Goal: Information Seeking & Learning: Learn about a topic

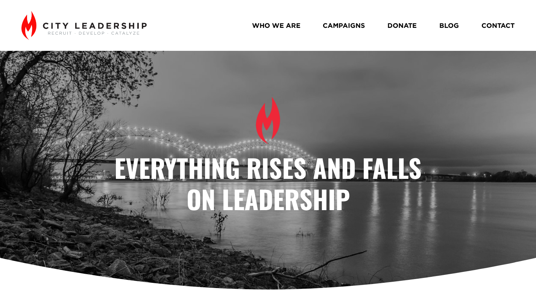
click at [276, 24] on link "WHO WE ARE" at bounding box center [276, 25] width 49 height 13
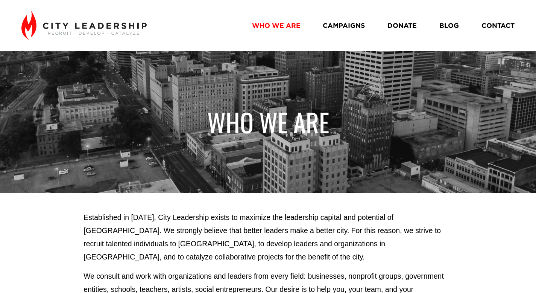
click at [341, 23] on link "CAMPAIGNS" at bounding box center [344, 25] width 42 height 13
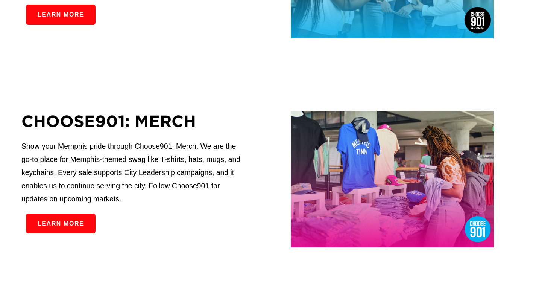
scroll to position [451, 0]
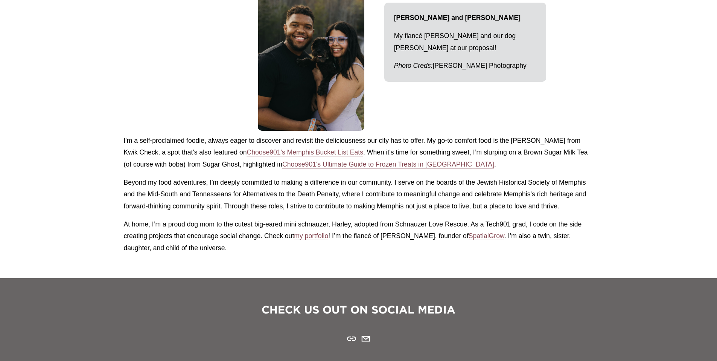
scroll to position [1027, 0]
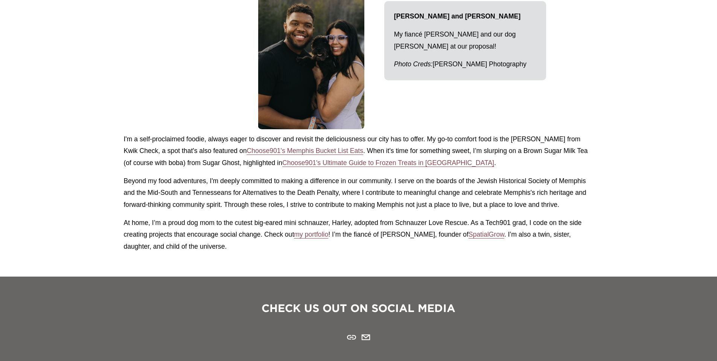
click at [411, 222] on p "At home, I’m a proud dog mom to the cutest big-eared mini schnauzer, Harley, ad…" at bounding box center [358, 235] width 470 height 36
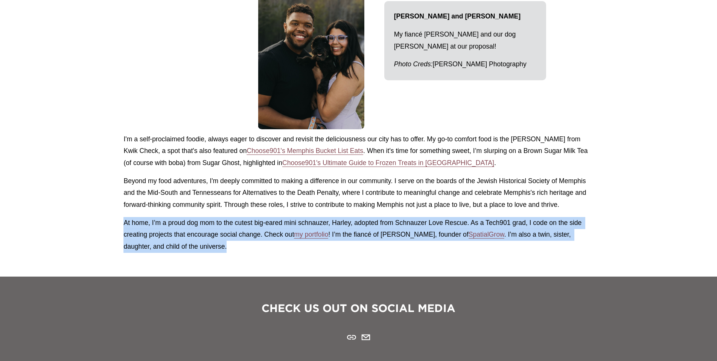
click at [411, 222] on p "At home, I’m a proud dog mom to the cutest big-eared mini schnauzer, Harley, ad…" at bounding box center [358, 235] width 470 height 36
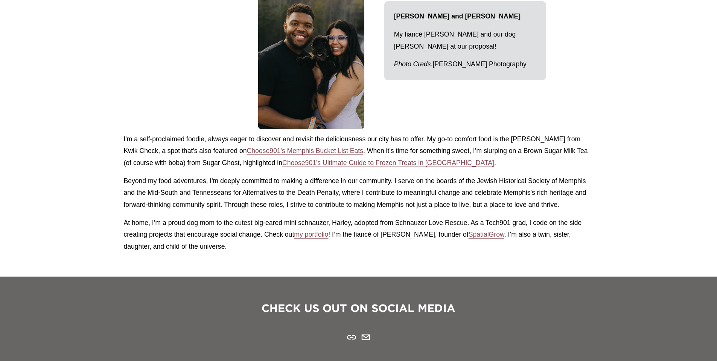
click at [418, 196] on p "Beyond my food adventures, I'm deeply committed to making a difference in our c…" at bounding box center [358, 193] width 470 height 36
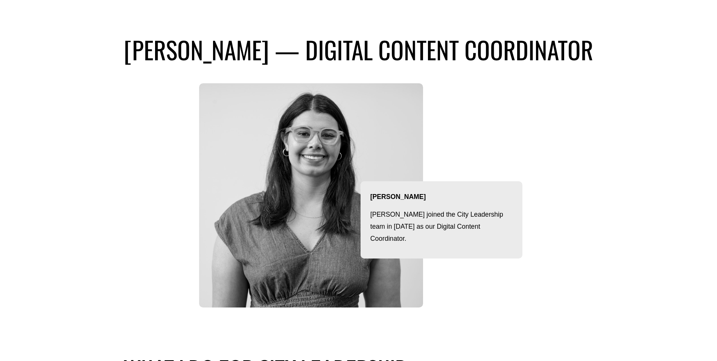
scroll to position [0, 0]
